Goal: Communication & Community: Ask a question

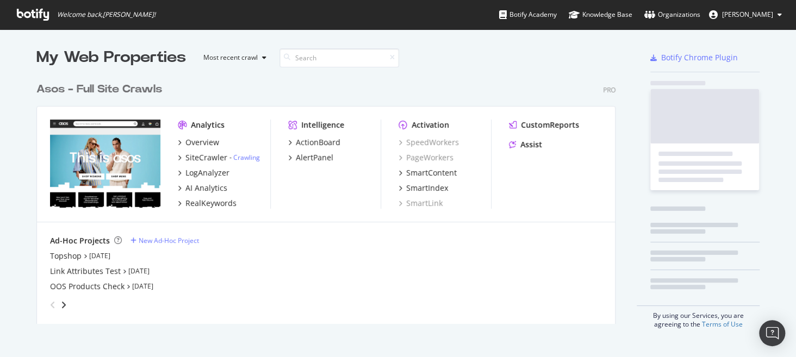
scroll to position [349, 779]
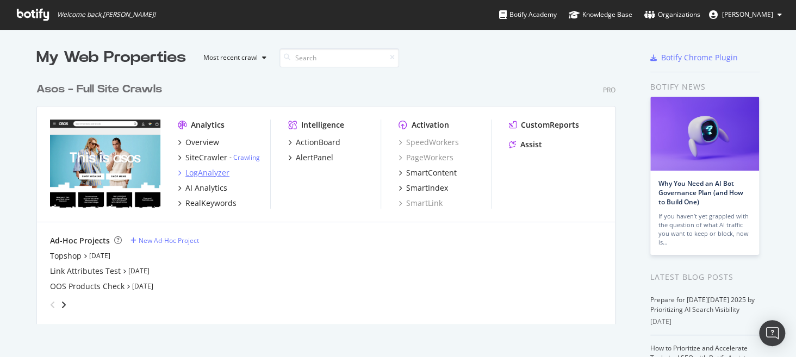
click at [207, 176] on div "LogAnalyzer" at bounding box center [207, 172] width 44 height 11
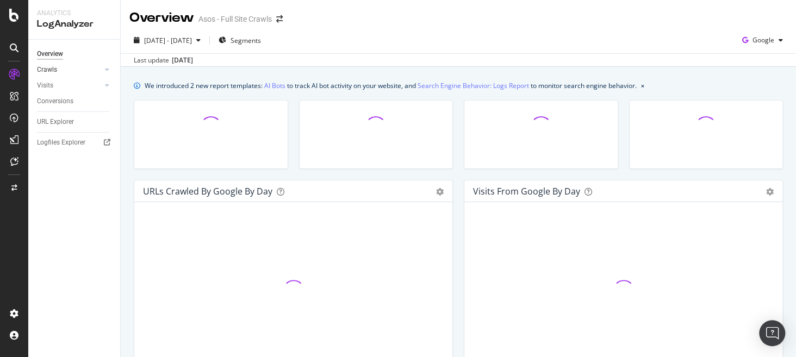
click at [63, 70] on link "Crawls" at bounding box center [69, 69] width 65 height 11
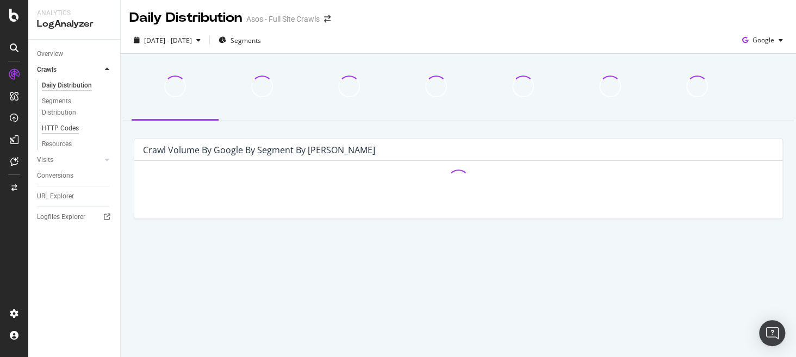
click at [58, 127] on div "HTTP Codes" at bounding box center [60, 128] width 37 height 11
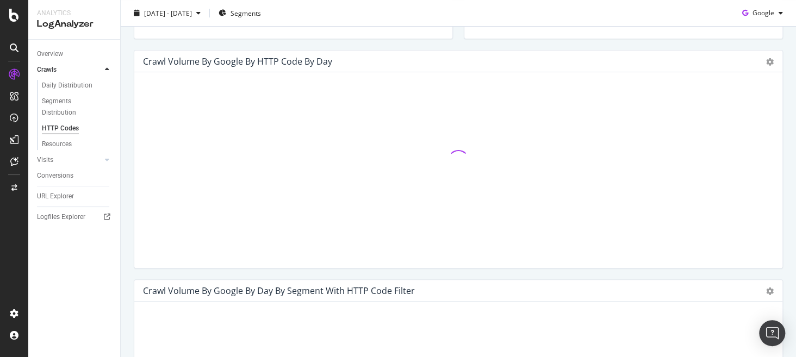
scroll to position [327, 0]
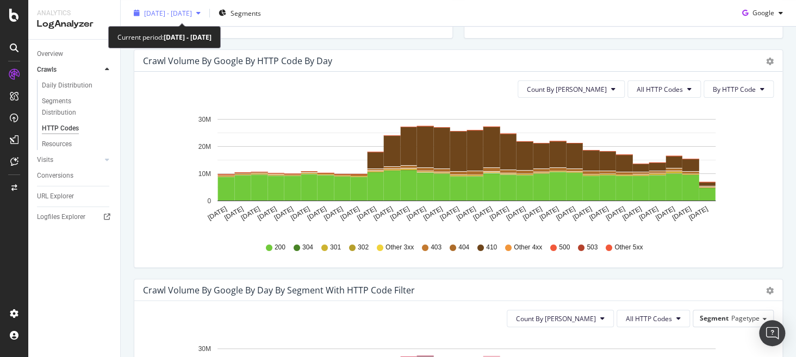
click at [177, 10] on span "2025 Sep. 15th - Oct. 14th" at bounding box center [168, 12] width 48 height 9
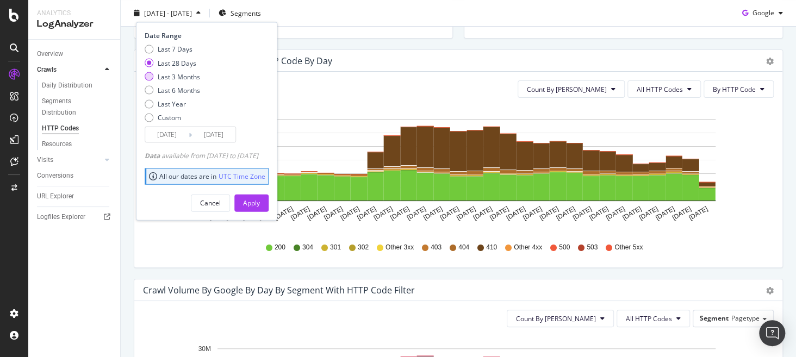
click at [172, 76] on div "Last 3 Months" at bounding box center [179, 76] width 42 height 9
type input "2025/07/15"
click at [260, 206] on div "Apply" at bounding box center [251, 202] width 17 height 9
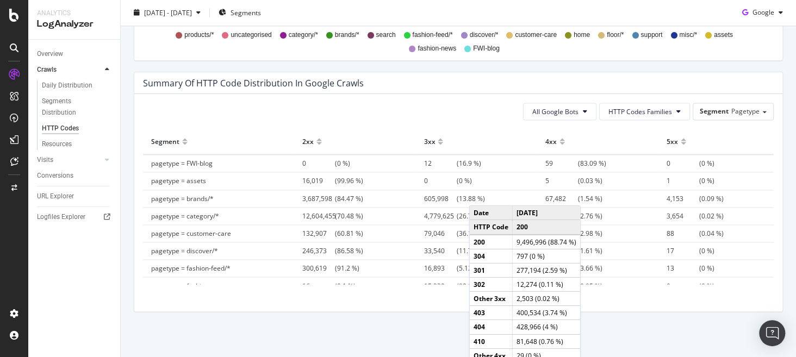
scroll to position [766, 0]
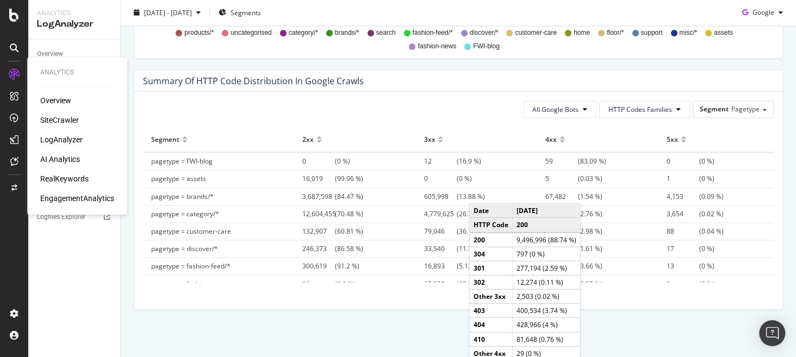
click at [73, 139] on div "LogAnalyzer" at bounding box center [61, 139] width 42 height 11
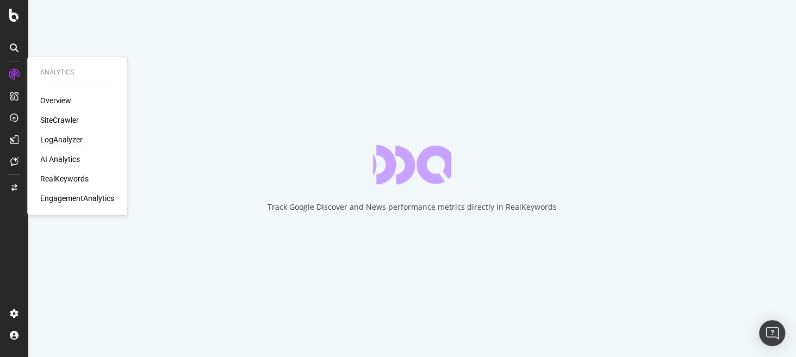
click at [71, 144] on div "LogAnalyzer" at bounding box center [61, 139] width 42 height 11
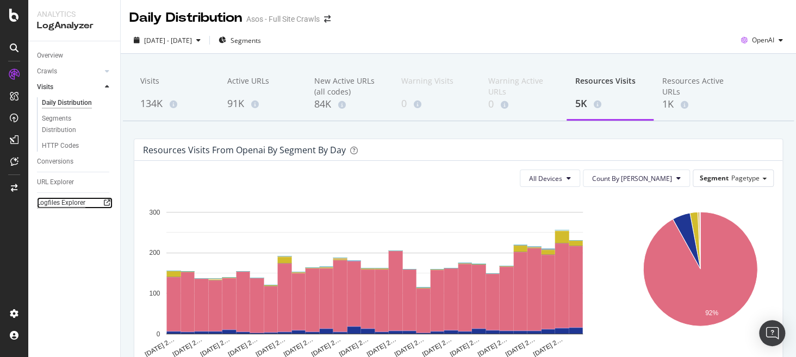
click at [54, 202] on div "Logfiles Explorer" at bounding box center [61, 202] width 48 height 11
click at [51, 57] on div "Overview" at bounding box center [50, 55] width 26 height 11
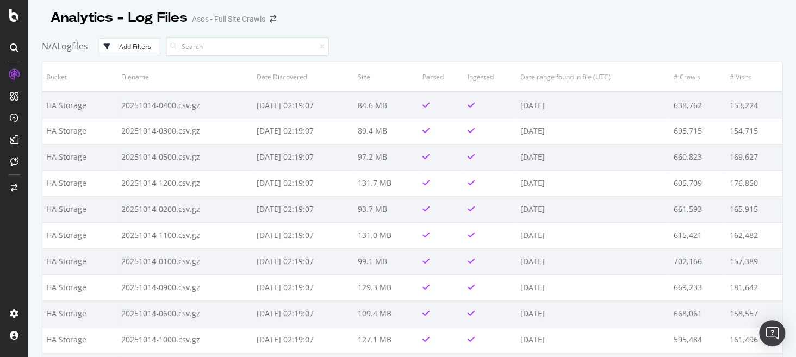
click at [475, 23] on div "Analytics - Log Files Asos - Full Site Crawls" at bounding box center [412, 13] width 741 height 27
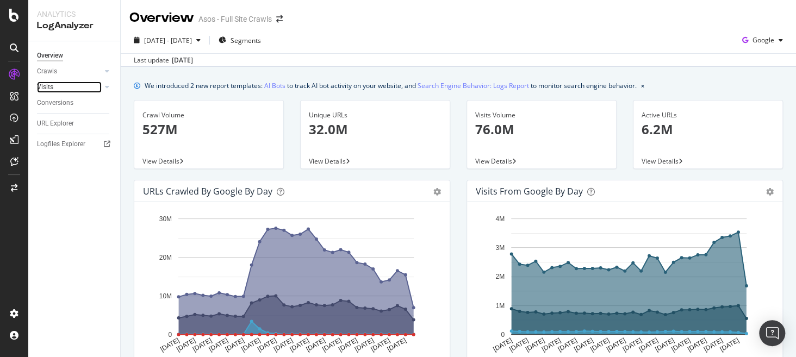
click at [91, 84] on div at bounding box center [96, 87] width 11 height 11
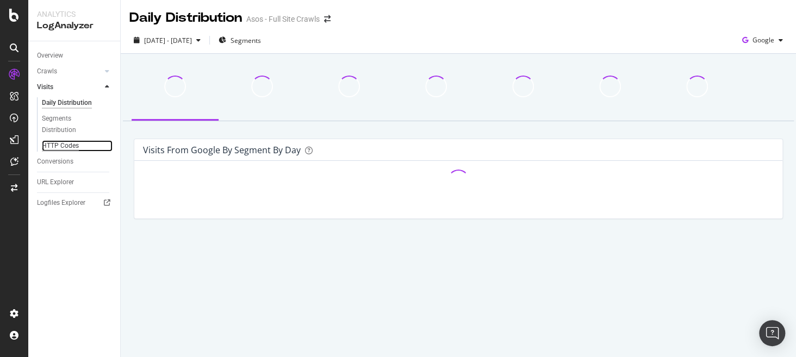
click at [61, 146] on div "HTTP Codes" at bounding box center [60, 145] width 37 height 11
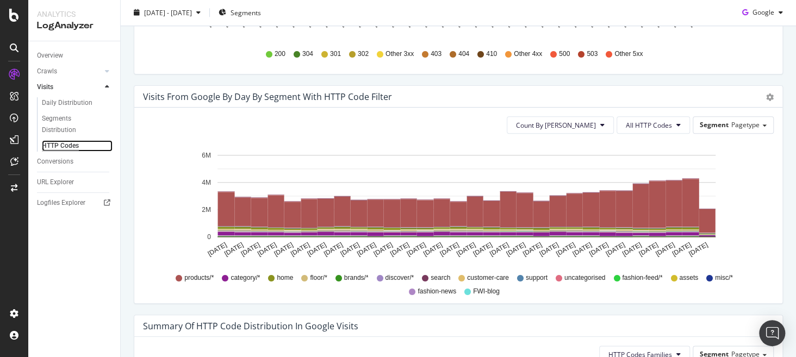
scroll to position [333, 0]
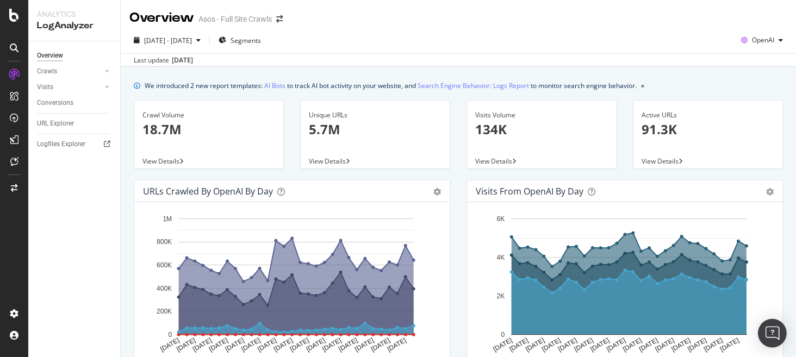
click at [769, 336] on img "Open Intercom Messenger" at bounding box center [772, 333] width 14 height 14
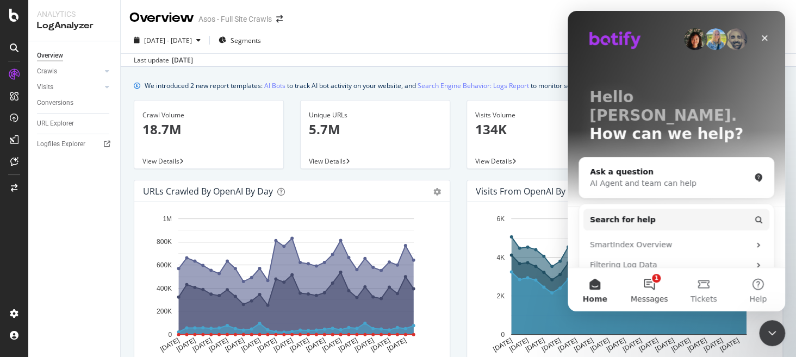
click at [644, 284] on button "1 Messages" at bounding box center [649, 290] width 54 height 44
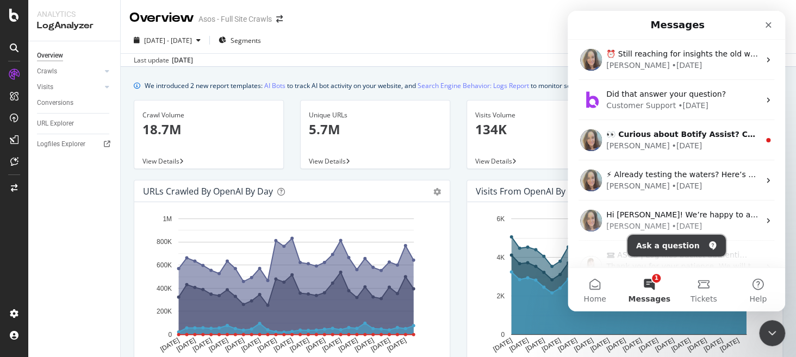
click at [679, 244] on button "Ask a question" at bounding box center [677, 246] width 98 height 22
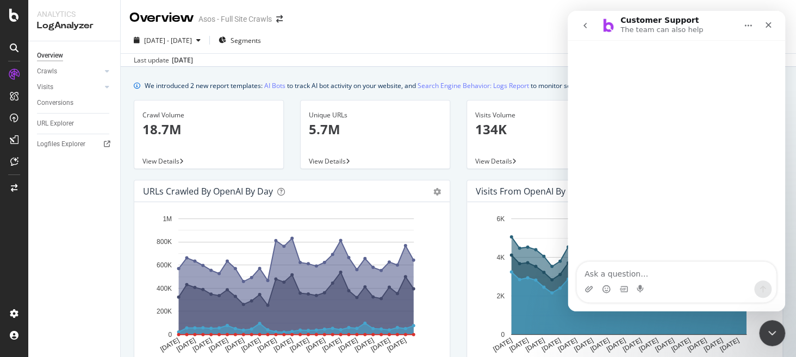
click at [635, 268] on textarea "Ask a question…" at bounding box center [676, 271] width 199 height 18
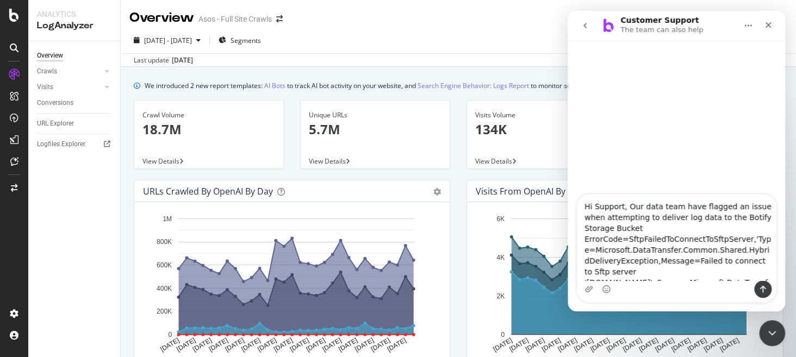
scroll to position [51, 0]
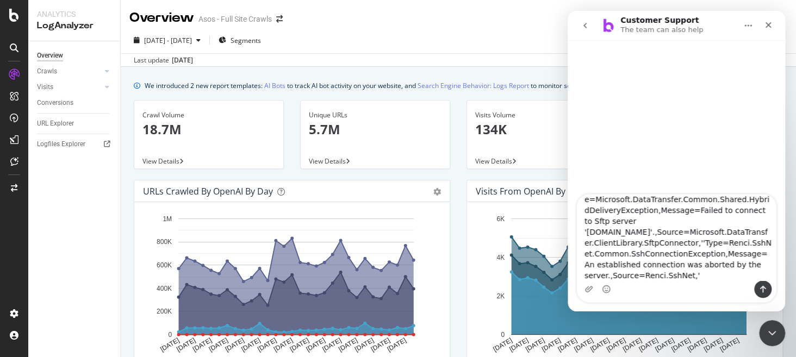
click at [636, 223] on textarea "Hi Support, Our data team have flagged an issue when attempting to deliver log …" at bounding box center [676, 238] width 199 height 86
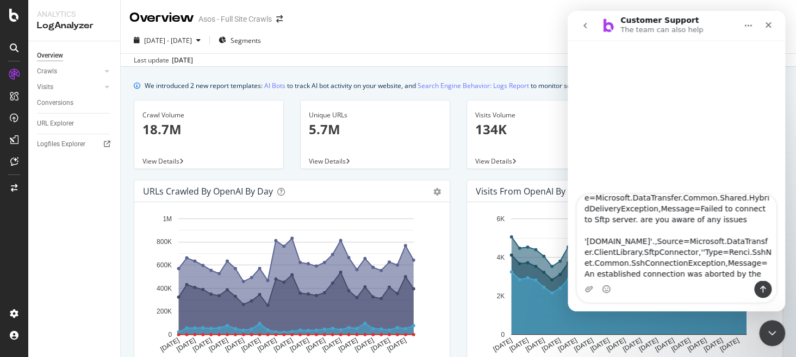
scroll to position [63, 0]
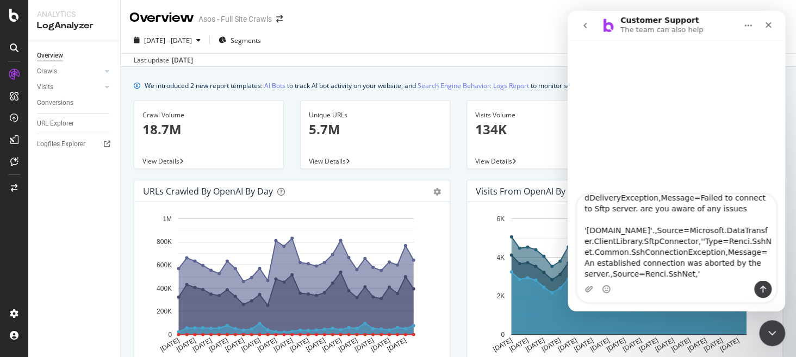
click at [721, 210] on textarea "Hi Support, Our data team have flagged an issue when attempting to deliver log …" at bounding box center [676, 238] width 199 height 86
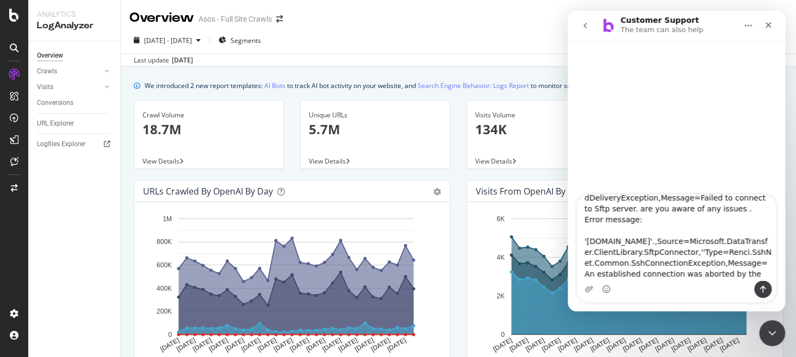
type textarea "Hi Support, Our data team have flagged an issue when attempting to deliver log …"
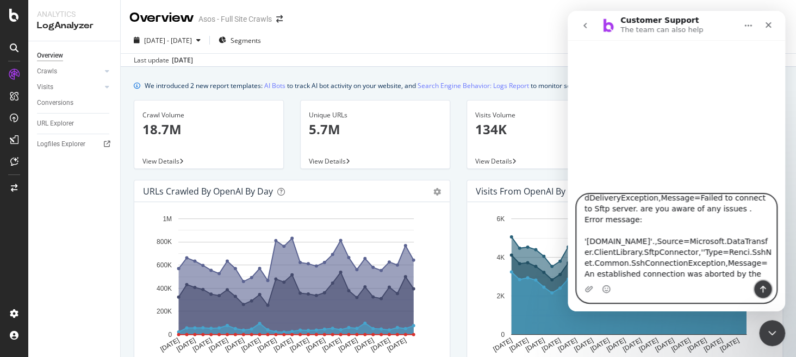
click at [761, 289] on icon "Send a message…" at bounding box center [763, 289] width 6 height 7
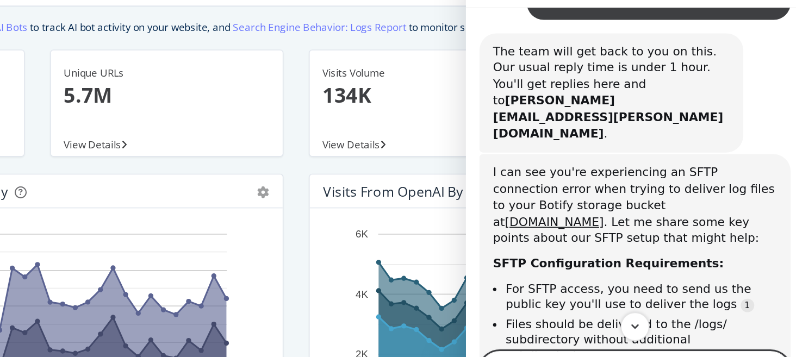
scroll to position [96, 0]
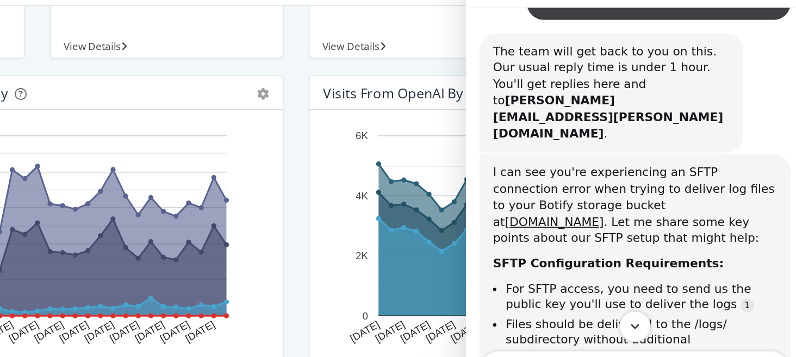
click at [571, 196] on icon "Scroll to bottom" at bounding box center [574, 197] width 10 height 10
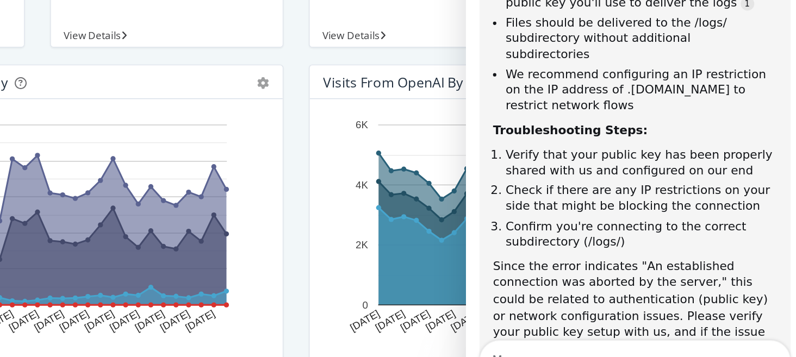
scroll to position [435, 0]
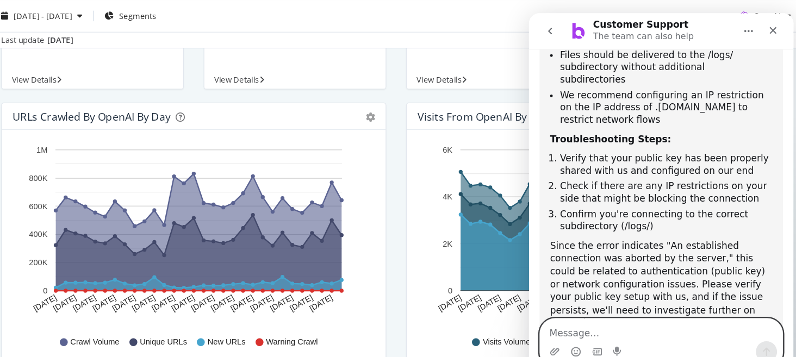
click at [588, 270] on textarea "Message…" at bounding box center [637, 273] width 199 height 18
type textarea "No changes have been made on our end"
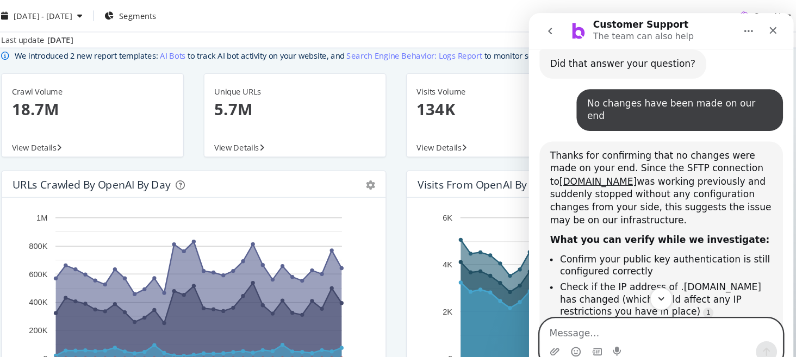
scroll to position [41, 0]
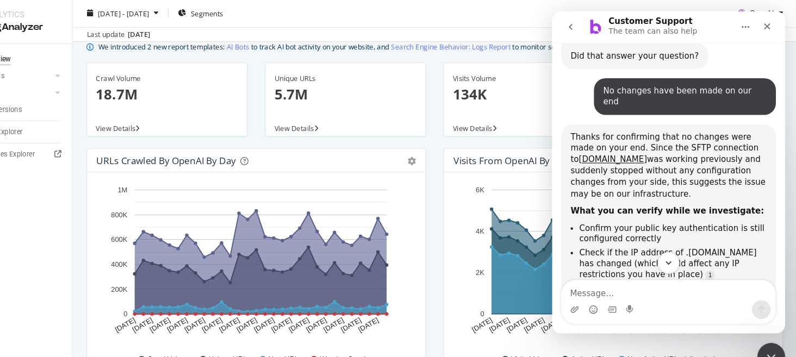
click at [661, 239] on button "Scroll to bottom" at bounding box center [660, 245] width 20 height 20
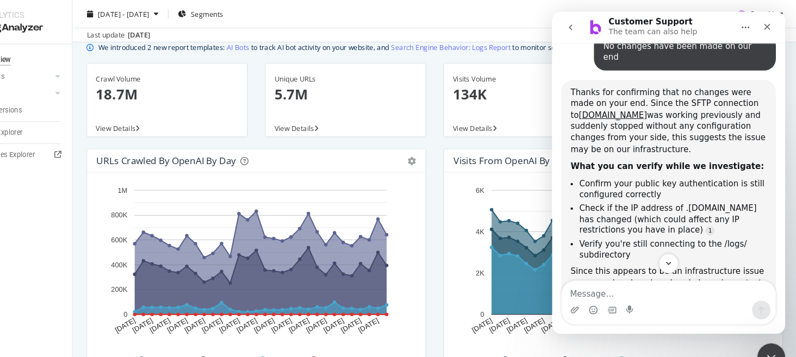
scroll to position [772, 0]
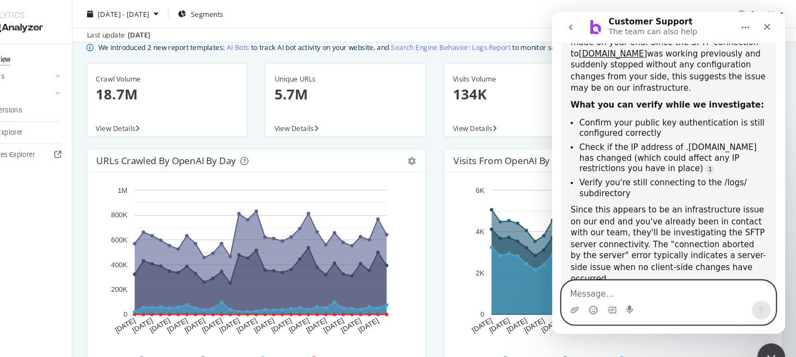
click at [618, 278] on textarea "Message…" at bounding box center [660, 272] width 199 height 18
type textarea "r"
type textarea "Can you raise this with your support team?"
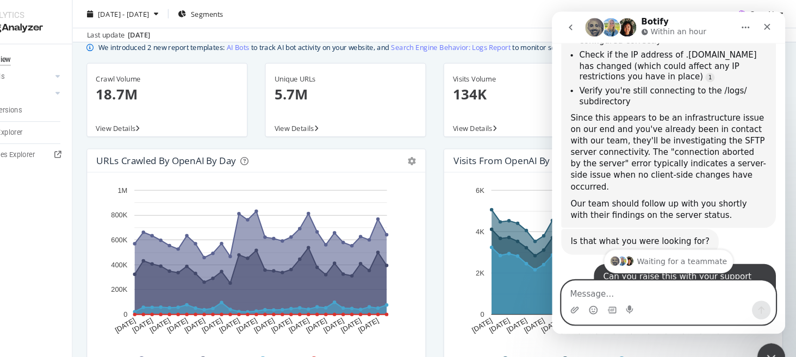
scroll to position [889, 0]
